Goal: Information Seeking & Learning: Find contact information

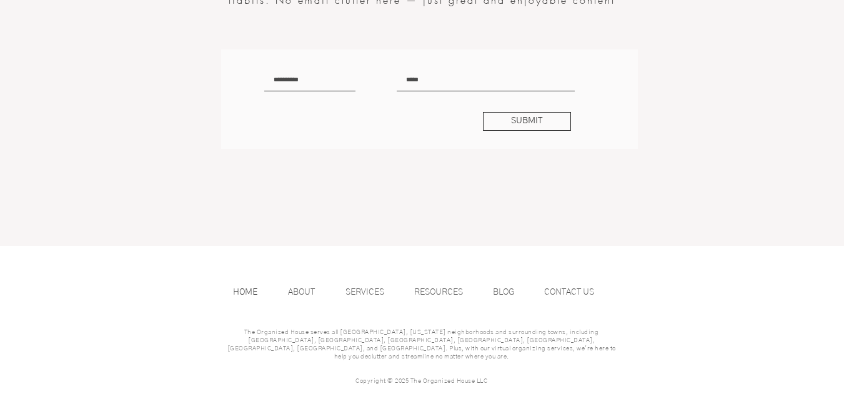
scroll to position [2711, 0]
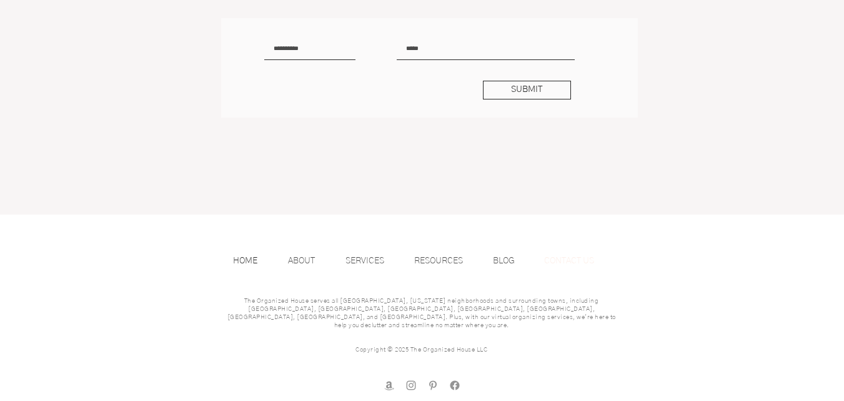
click at [584, 252] on p "CONTACT US" at bounding box center [569, 260] width 62 height 19
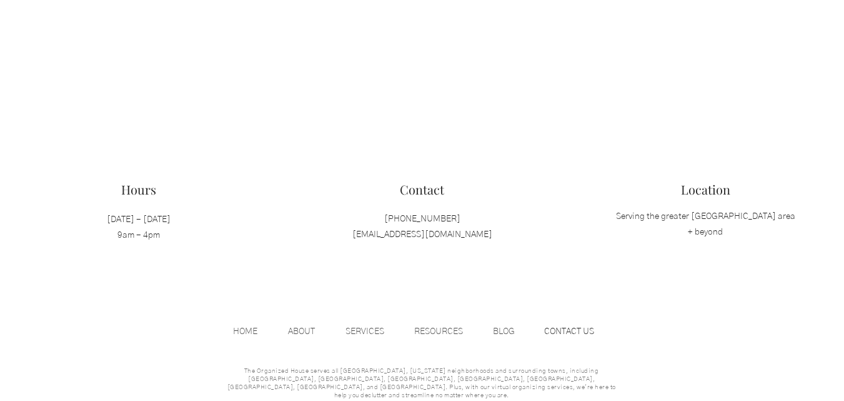
scroll to position [1378, 0]
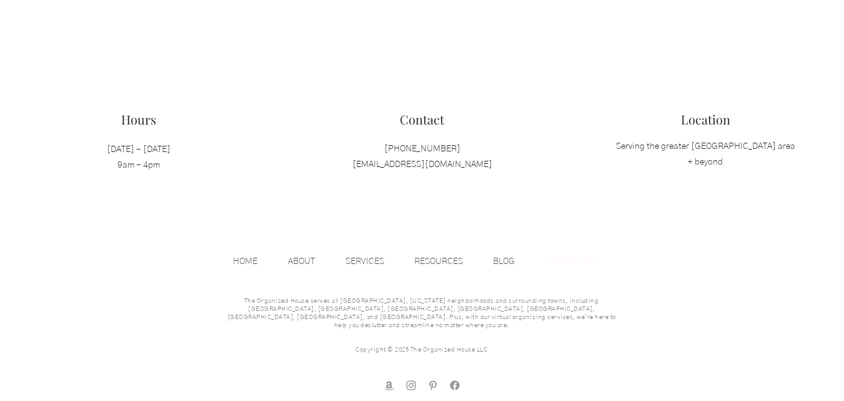
click at [574, 256] on p "CONTACT US" at bounding box center [569, 261] width 62 height 19
click at [742, 310] on div "​ ​ ​ The Organized House serves all Portland, Oregon neighborhoods and surroun…" at bounding box center [422, 312] width 844 height 194
click at [781, 280] on div "​ ​ ​ The Organized House serves all Portland, Oregon neighborhoods and surroun…" at bounding box center [422, 312] width 844 height 194
click at [755, 272] on div "​ ​ ​ The Organized House serves all Portland, Oregon neighborhoods and surroun…" at bounding box center [422, 312] width 844 height 194
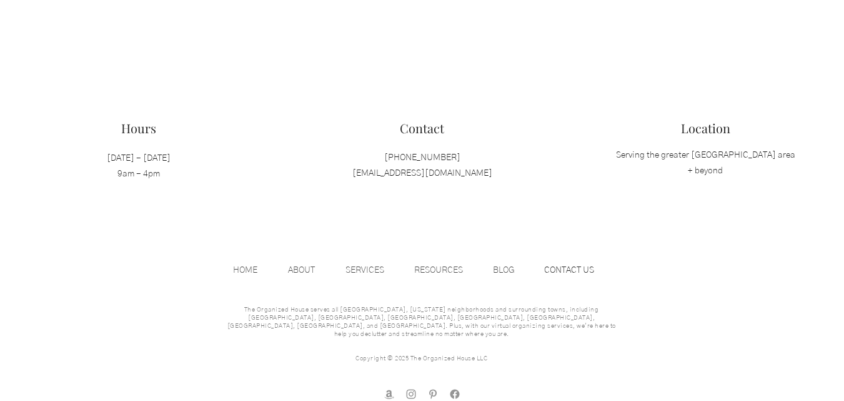
scroll to position [1363, 0]
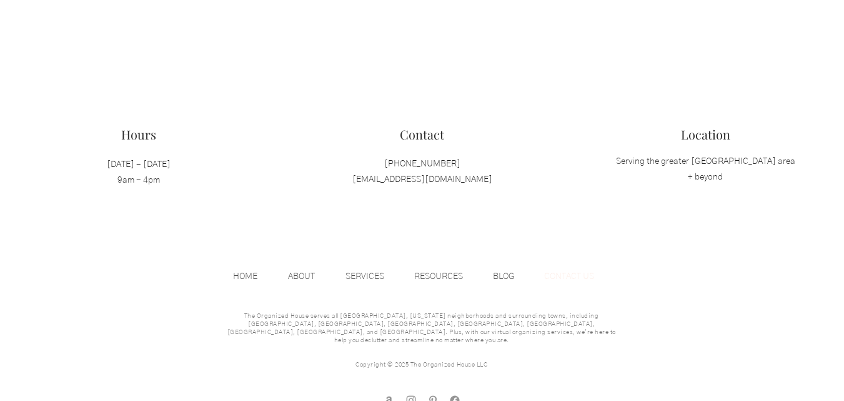
click at [589, 269] on p "CONTACT US" at bounding box center [569, 276] width 62 height 19
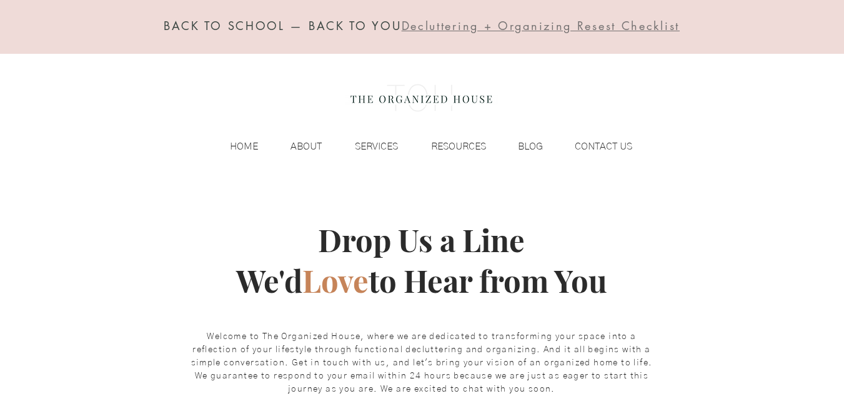
scroll to position [0, 0]
